Goal: Navigation & Orientation: Find specific page/section

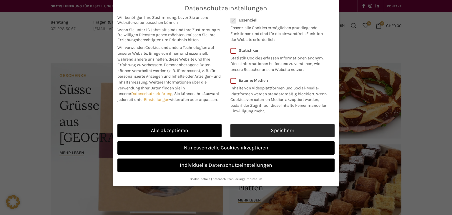
click at [242, 128] on link "Speichern" at bounding box center [282, 131] width 104 height 14
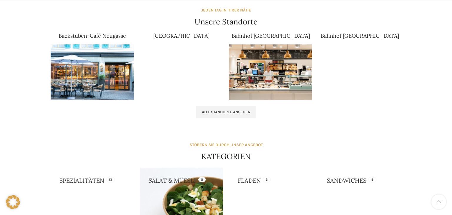
scroll to position [379, 0]
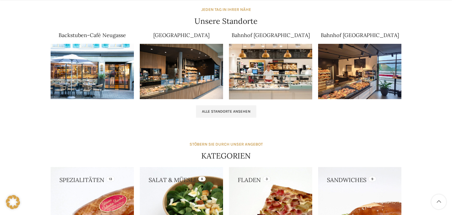
click at [118, 71] on img at bounding box center [92, 72] width 83 height 56
click at [206, 110] on span "Alle Standorte ansehen" at bounding box center [226, 111] width 49 height 5
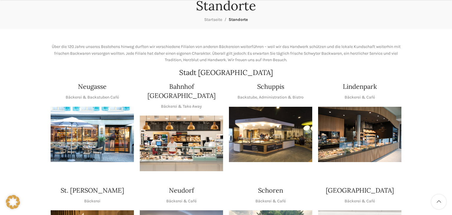
scroll to position [124, 0]
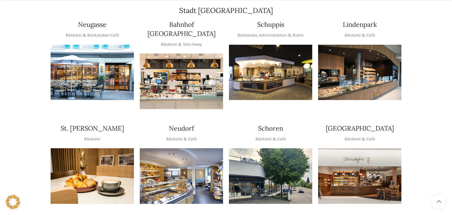
click at [186, 163] on img "1 / 1" at bounding box center [181, 176] width 83 height 56
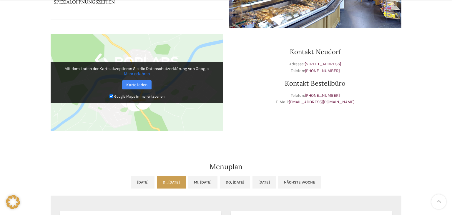
scroll to position [124, 0]
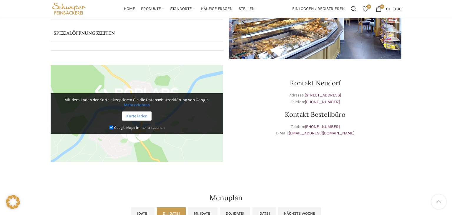
click at [138, 119] on link "Karte laden" at bounding box center [136, 115] width 29 height 9
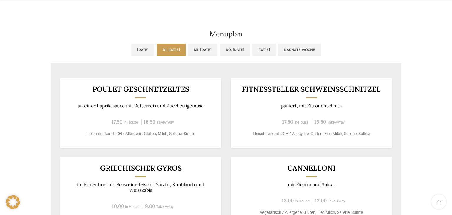
scroll to position [287, 0]
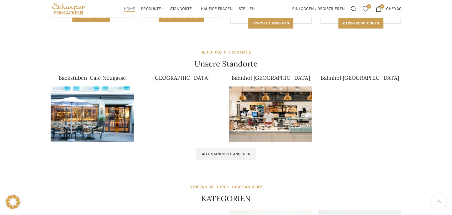
scroll to position [336, 0]
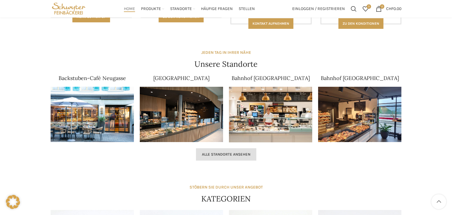
click at [231, 156] on link "Alle Standorte ansehen" at bounding box center [226, 154] width 60 height 12
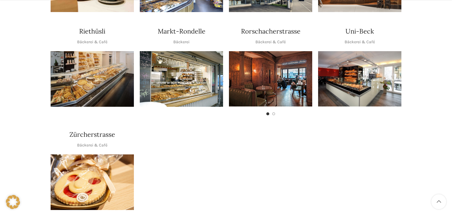
scroll to position [338, 0]
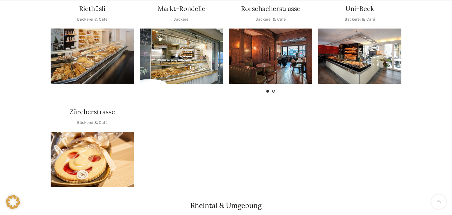
click at [273, 90] on span "Go to slide 2" at bounding box center [273, 91] width 3 height 3
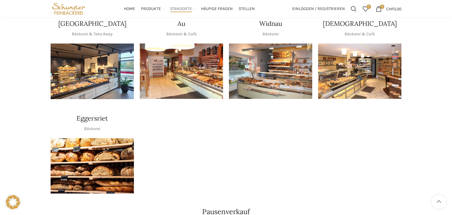
scroll to position [525, 0]
